Goal: Find specific page/section: Find specific page/section

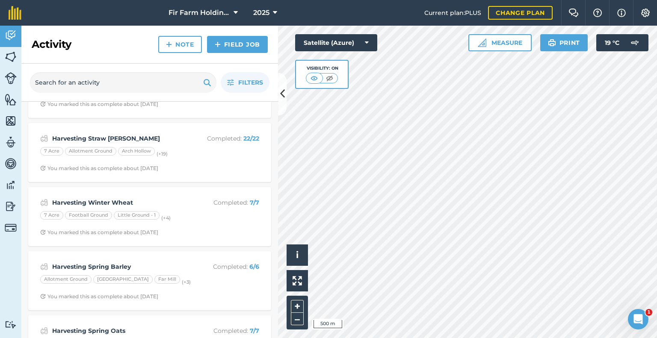
scroll to position [300, 0]
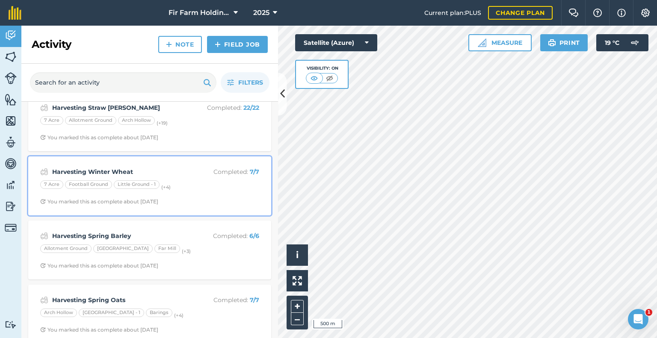
click at [148, 176] on strong "Harvesting Winter Wheat" at bounding box center [120, 171] width 136 height 9
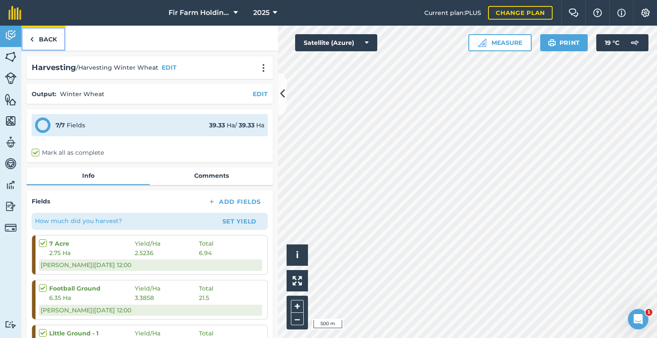
click at [41, 39] on link "Back" at bounding box center [43, 38] width 44 height 25
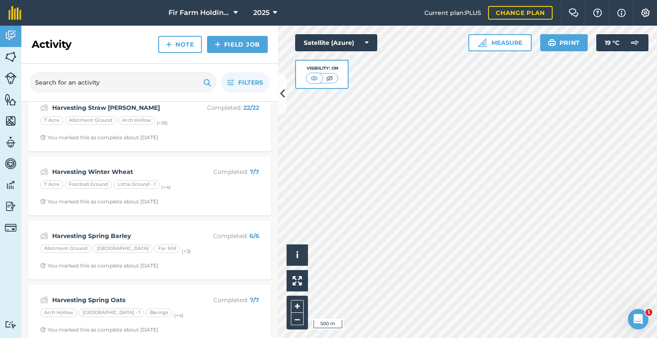
scroll to position [342, 0]
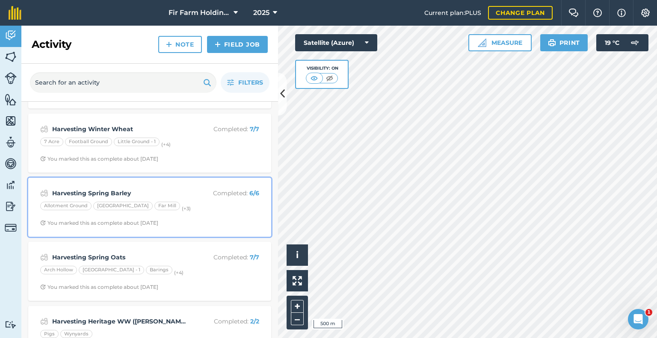
click at [140, 185] on div "Harvesting Spring Barley Completed : 6 / 6 Allotment Ground [GEOGRAPHIC_DATA] (…" at bounding box center [149, 207] width 233 height 49
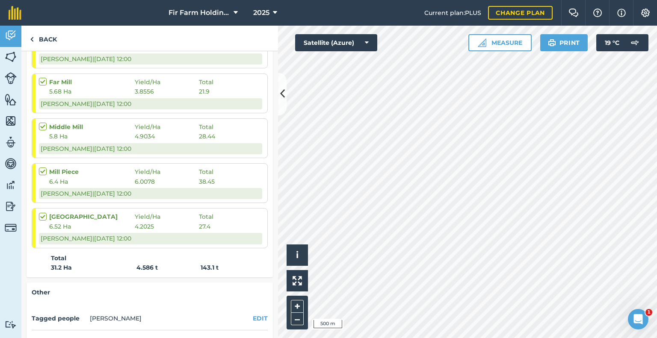
scroll to position [257, 0]
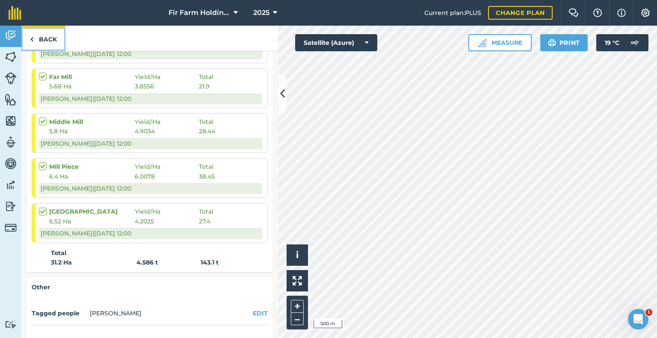
click at [36, 36] on link "Back" at bounding box center [43, 38] width 44 height 25
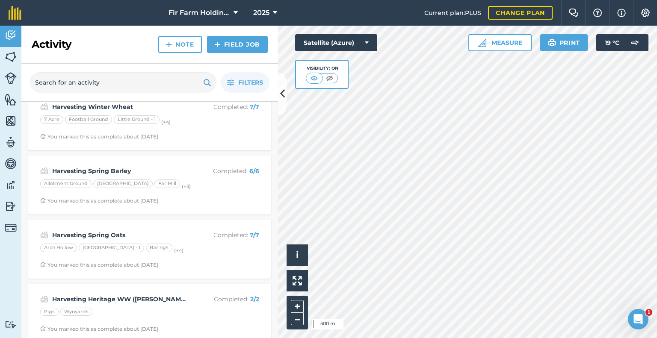
scroll to position [385, 0]
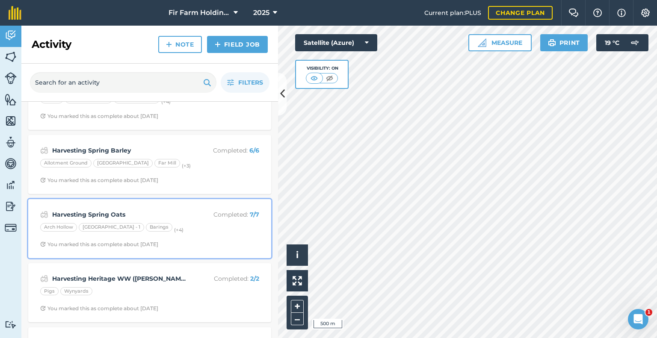
click at [116, 211] on strong "Harvesting Spring Oats" at bounding box center [120, 214] width 136 height 9
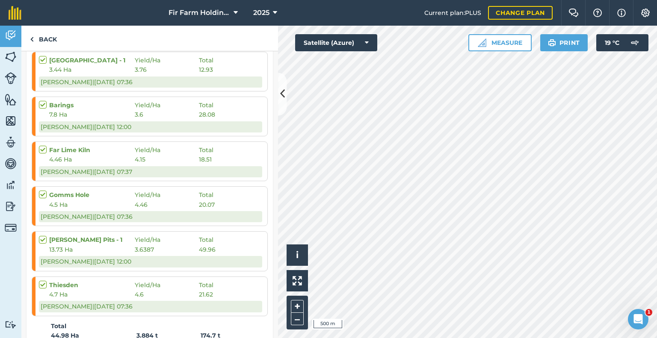
scroll to position [214, 0]
